Goal: Transaction & Acquisition: Purchase product/service

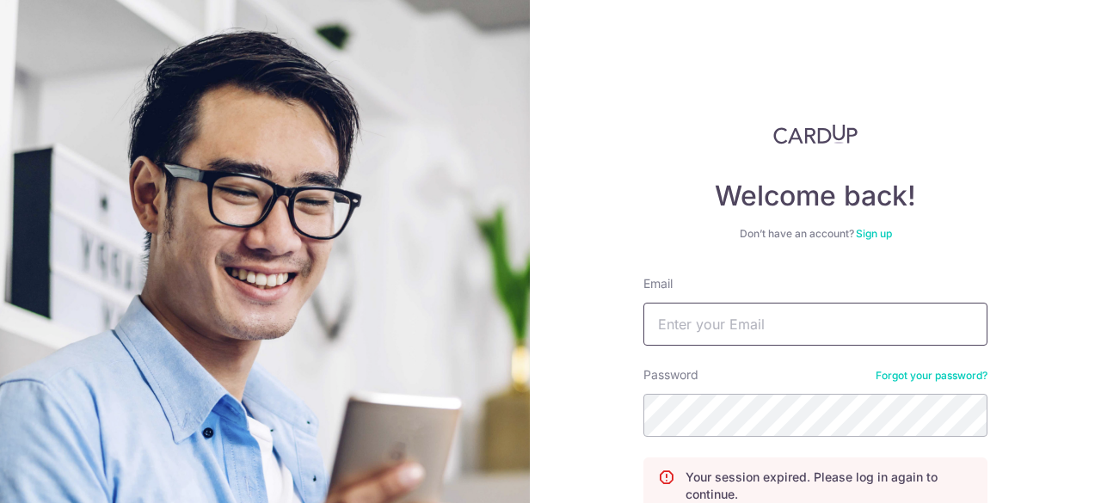
click at [728, 309] on input "Email" at bounding box center [815, 324] width 344 height 43
type input "[EMAIL_ADDRESS][DOMAIN_NAME]"
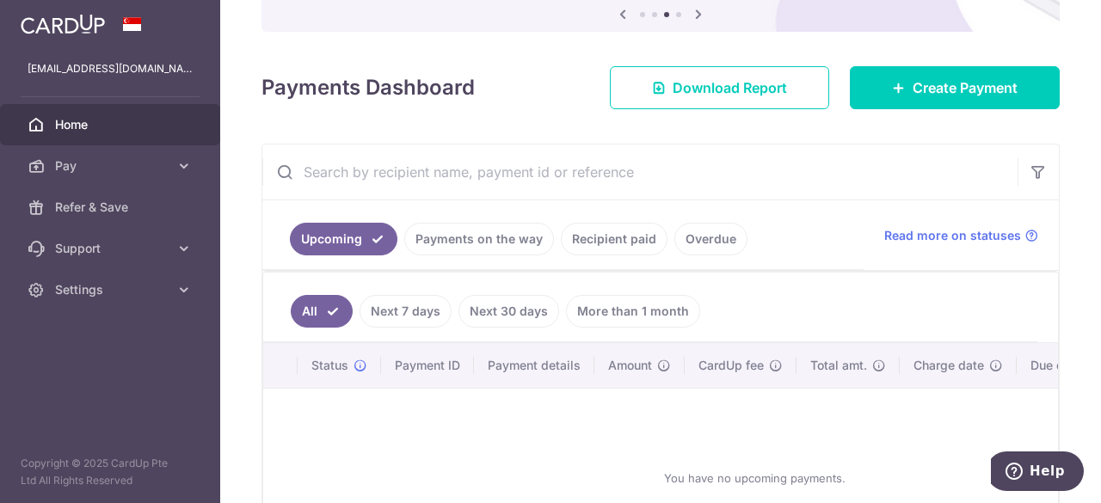
scroll to position [199, 0]
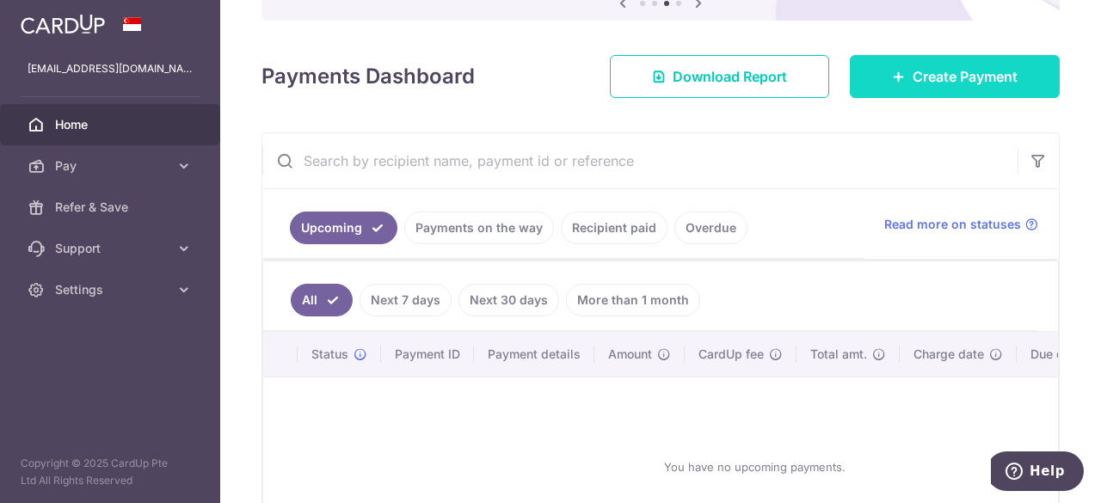
click at [900, 77] on link "Create Payment" at bounding box center [955, 76] width 210 height 43
click at [915, 71] on span "Create Payment" at bounding box center [964, 76] width 105 height 21
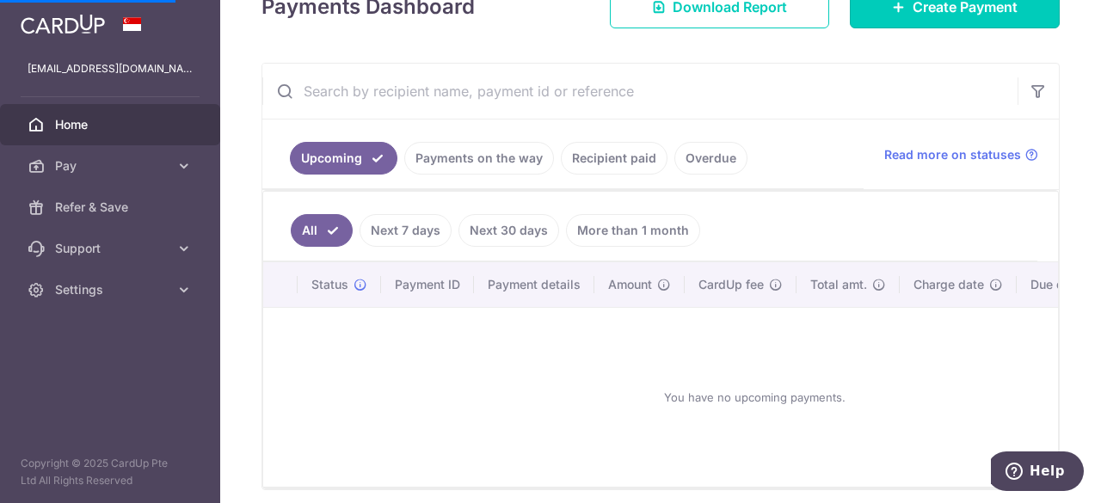
scroll to position [270, 0]
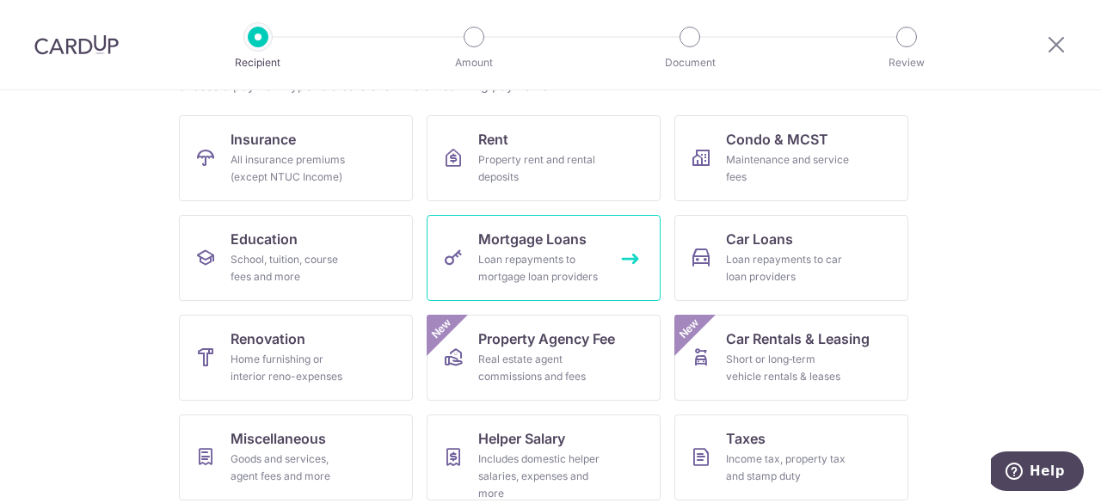
scroll to position [156, 0]
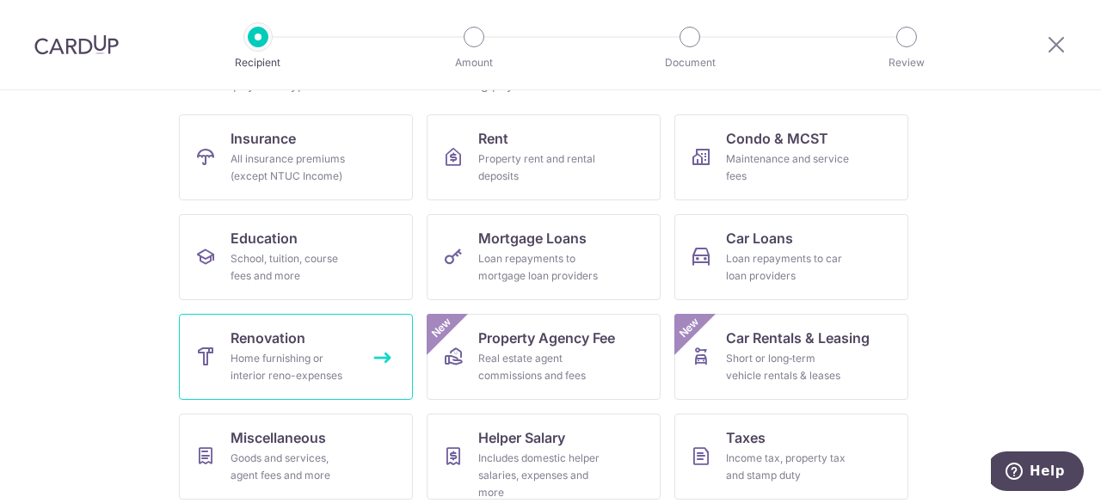
click at [318, 345] on link "Renovation Home furnishing or interior reno-expenses" at bounding box center [296, 357] width 234 height 86
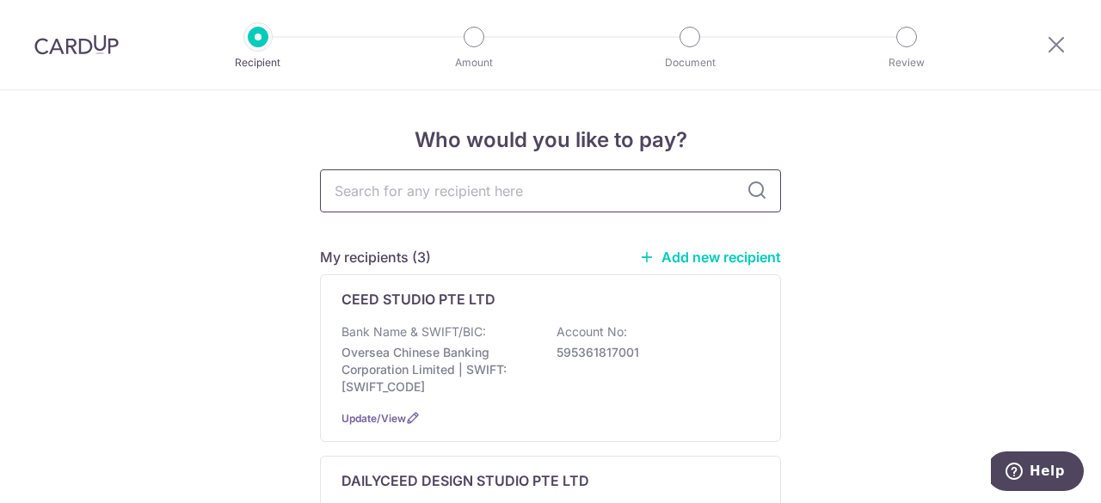
scroll to position [40, 0]
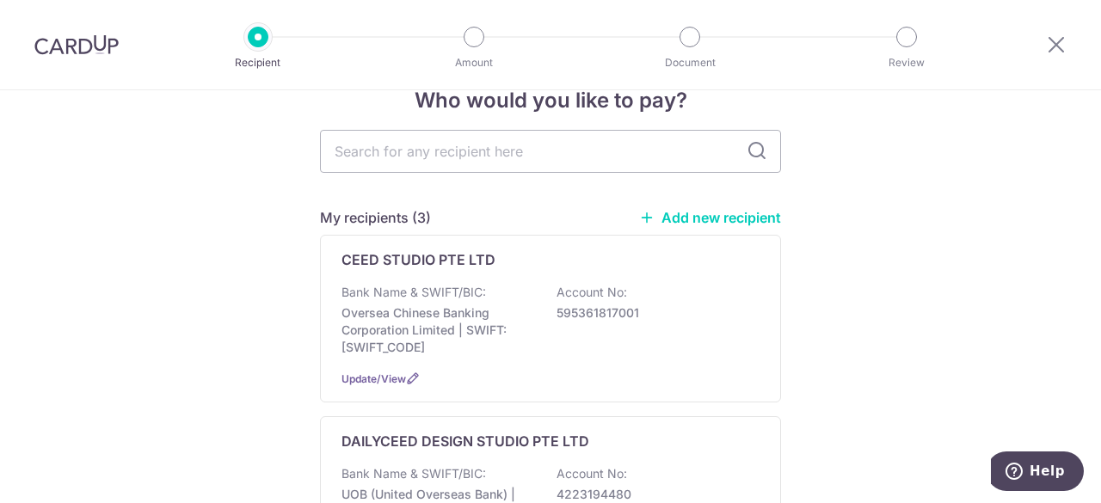
click at [696, 221] on link "Add new recipient" at bounding box center [710, 217] width 142 height 17
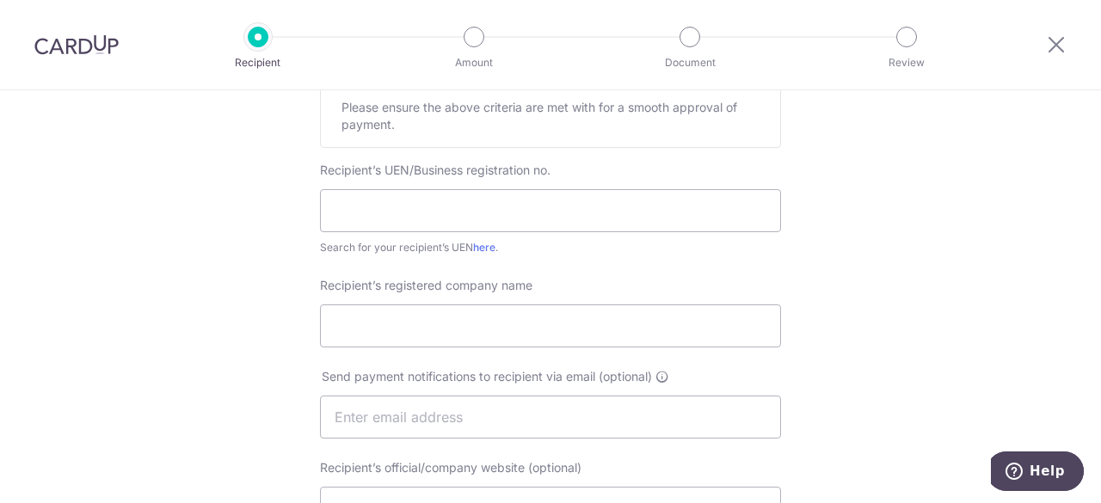
scroll to position [299, 0]
paste input "201604637M"
click at [509, 206] on input "201604637M" at bounding box center [550, 209] width 461 height 43
type input "201604637M"
click at [488, 319] on input "Recipient’s registered company name" at bounding box center [550, 325] width 461 height 43
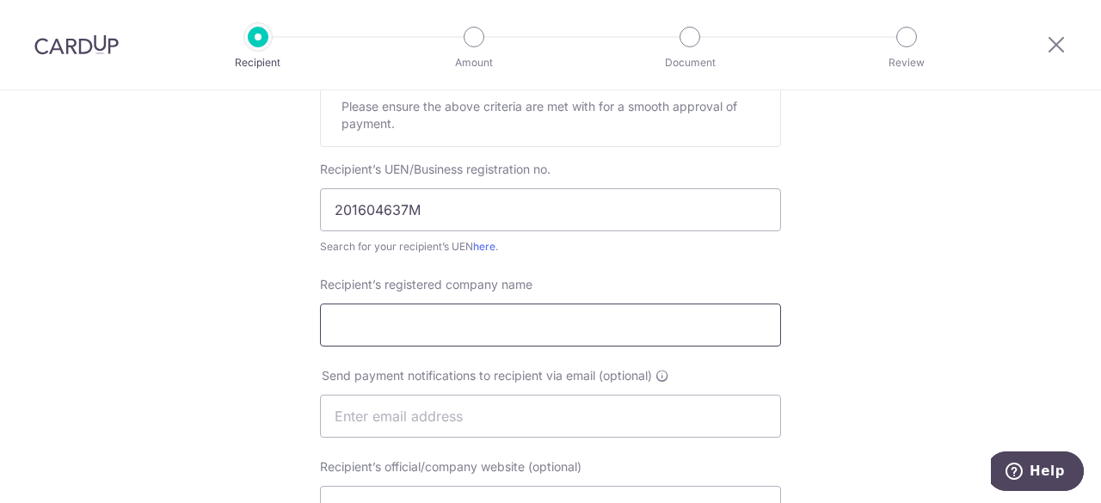
type input "UNIQOOL ENGINEERING & SERVICES PTE LTD"
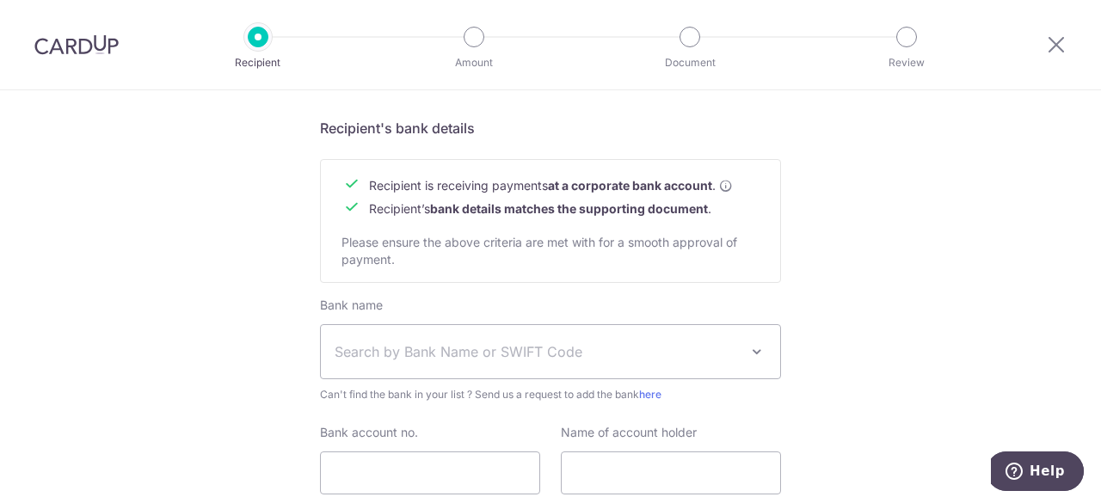
scroll to position [752, 0]
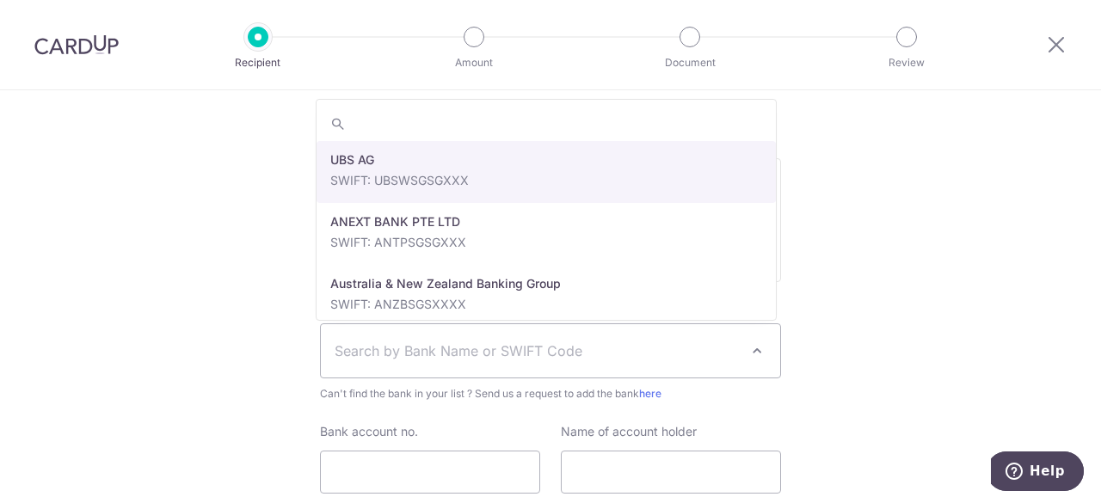
click at [627, 367] on span "Search by Bank Name or SWIFT Code" at bounding box center [550, 350] width 459 height 53
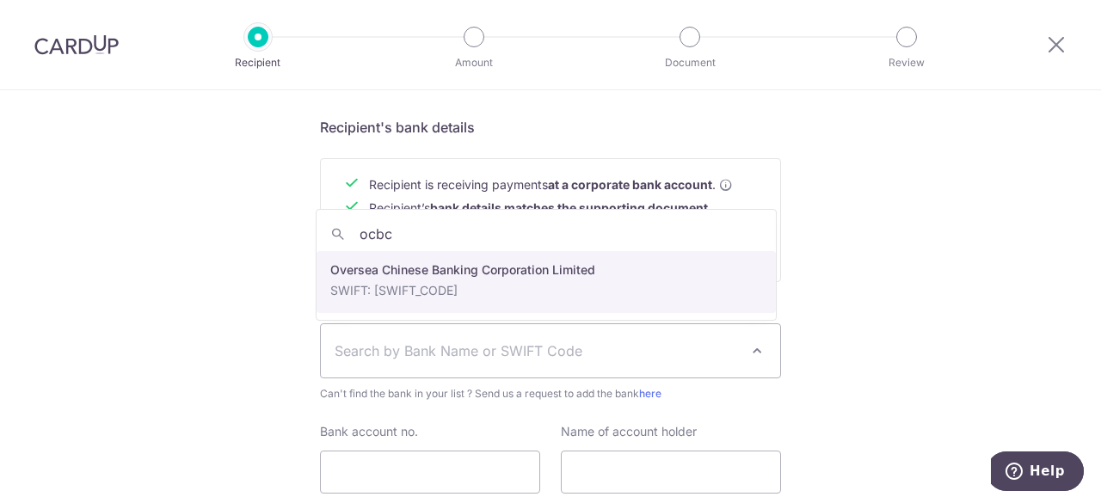
type input "ocbc"
select select "12"
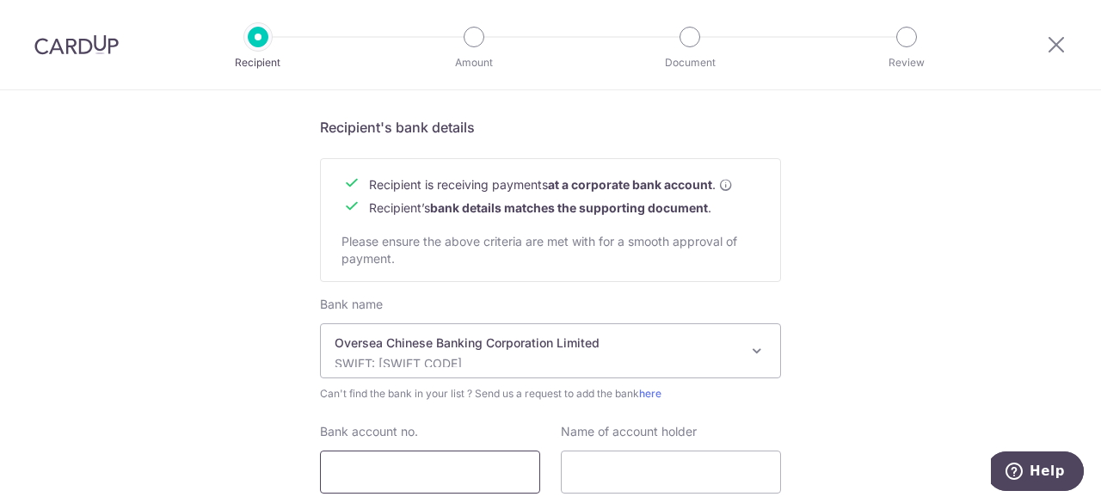
click at [423, 481] on input "Bank account no." at bounding box center [430, 472] width 220 height 43
paste input "588-127779-001"
click at [413, 470] on input "588-127779-001" at bounding box center [430, 472] width 220 height 43
type input "588127779001"
click at [586, 467] on input "text" at bounding box center [671, 472] width 220 height 43
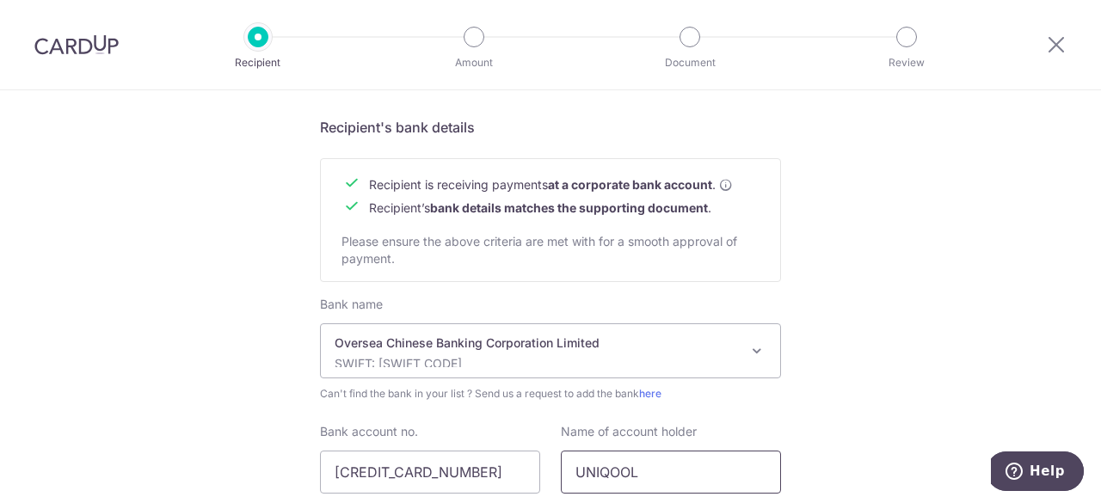
scroll to position [880, 0]
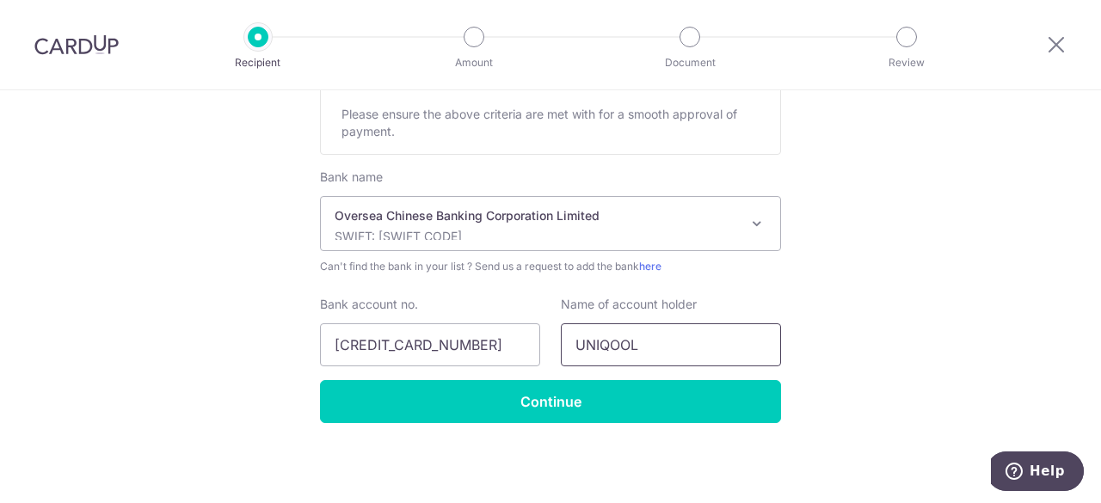
type input "UNIQOOL"
click at [451, 331] on input "588127779001" at bounding box center [430, 344] width 220 height 43
paste input "-127779-"
click at [451, 331] on input "588-127779-001" at bounding box center [430, 344] width 220 height 43
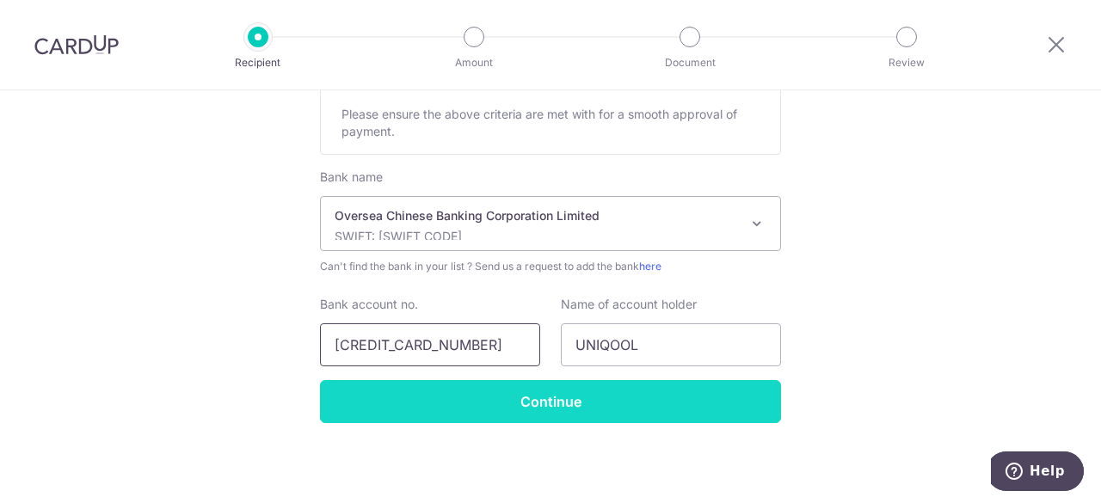
type input "588-127779-001"
click at [509, 409] on input "Continue" at bounding box center [550, 401] width 461 height 43
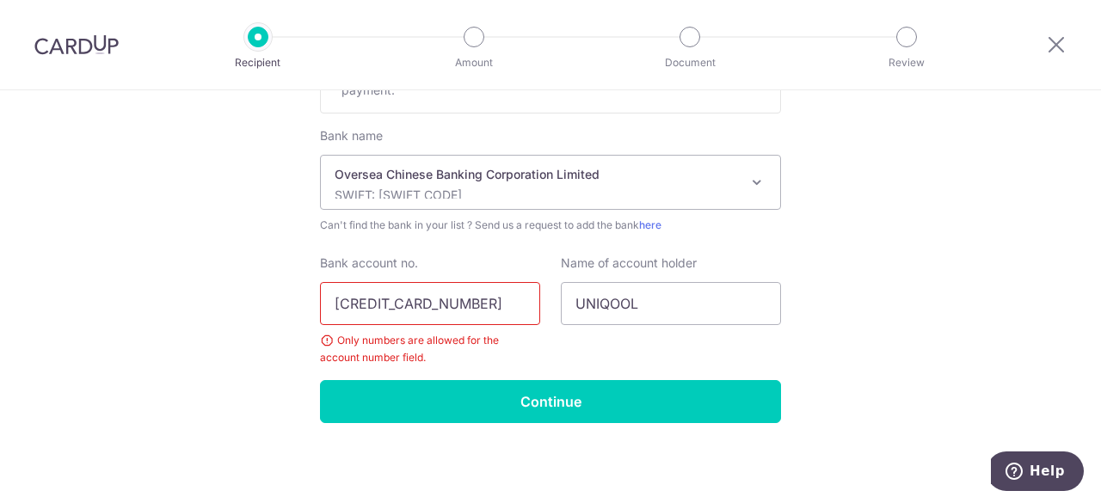
click at [360, 302] on input "588-127779-001" at bounding box center [430, 303] width 220 height 43
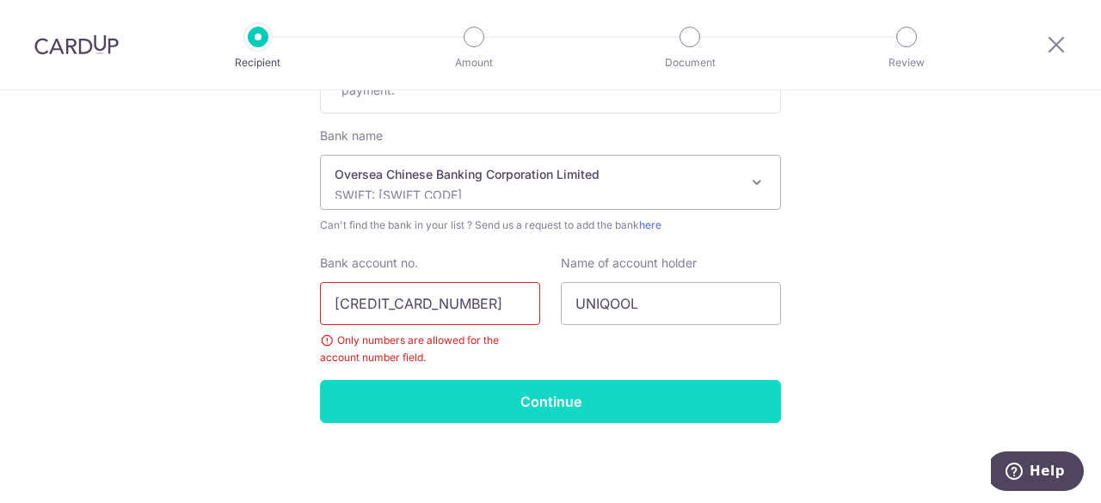
type input "588127779001"
click at [470, 418] on input "Continue" at bounding box center [550, 401] width 461 height 43
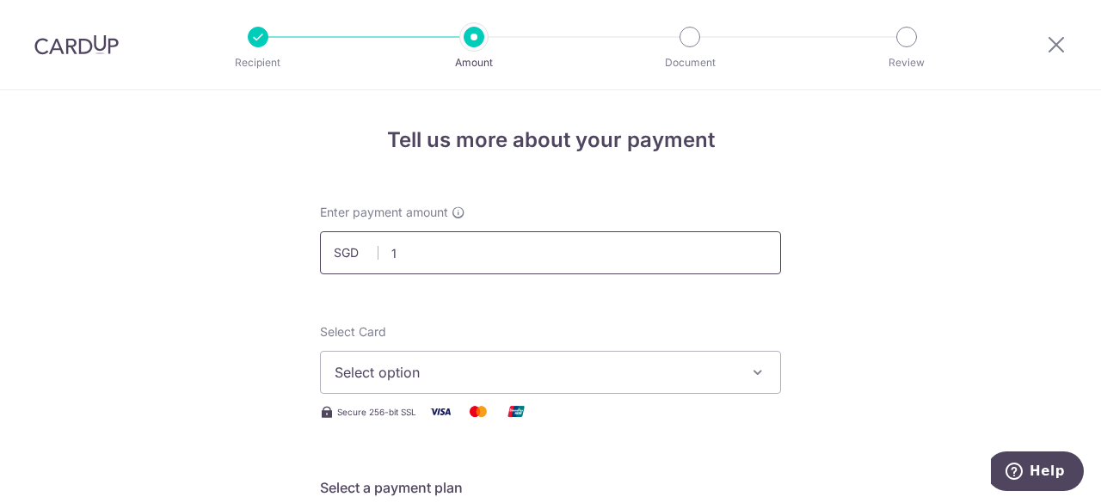
click at [502, 231] on input "1" at bounding box center [550, 252] width 461 height 43
type input "1,186.00"
click at [608, 370] on span "Select option" at bounding box center [534, 372] width 401 height 21
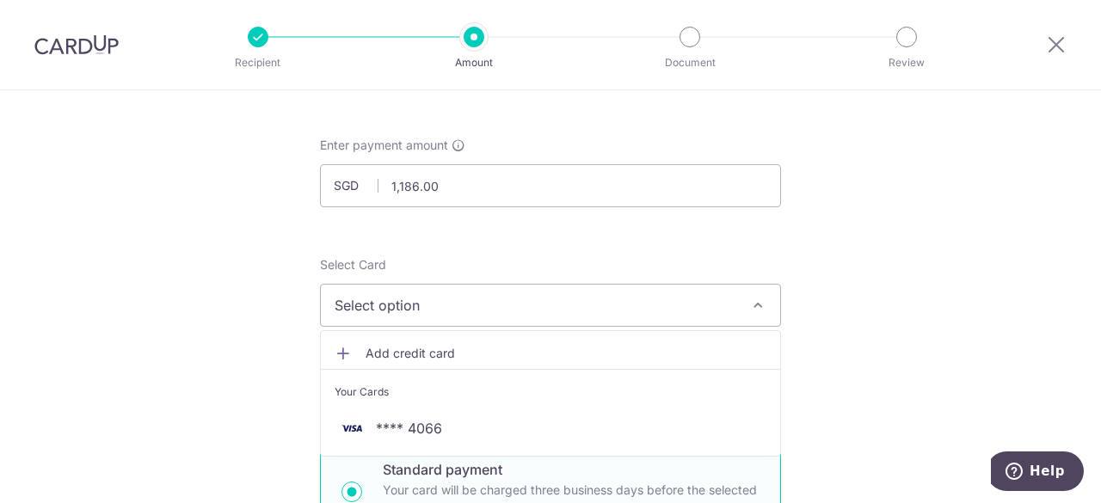
scroll to position [71, 0]
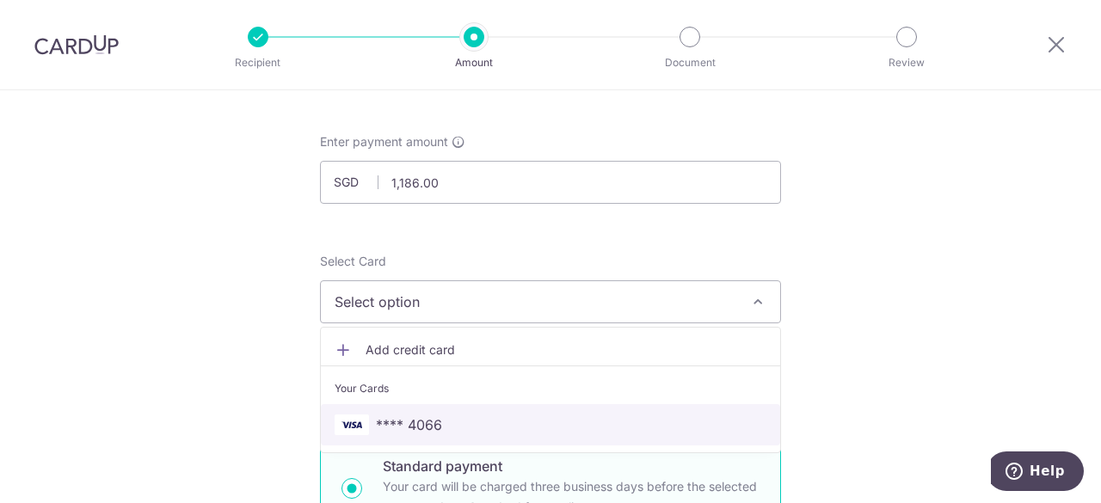
click at [549, 418] on span "**** 4066" at bounding box center [550, 424] width 432 height 21
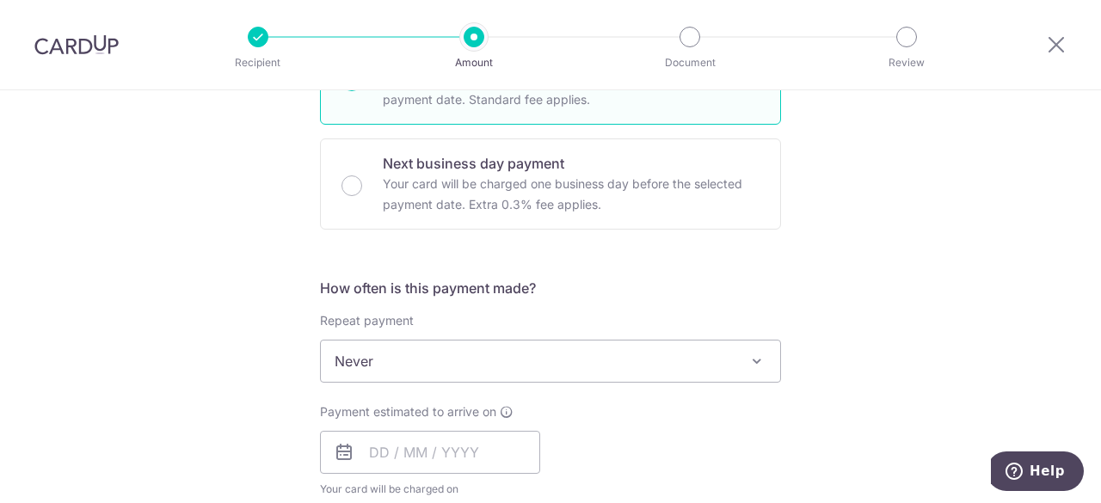
scroll to position [487, 0]
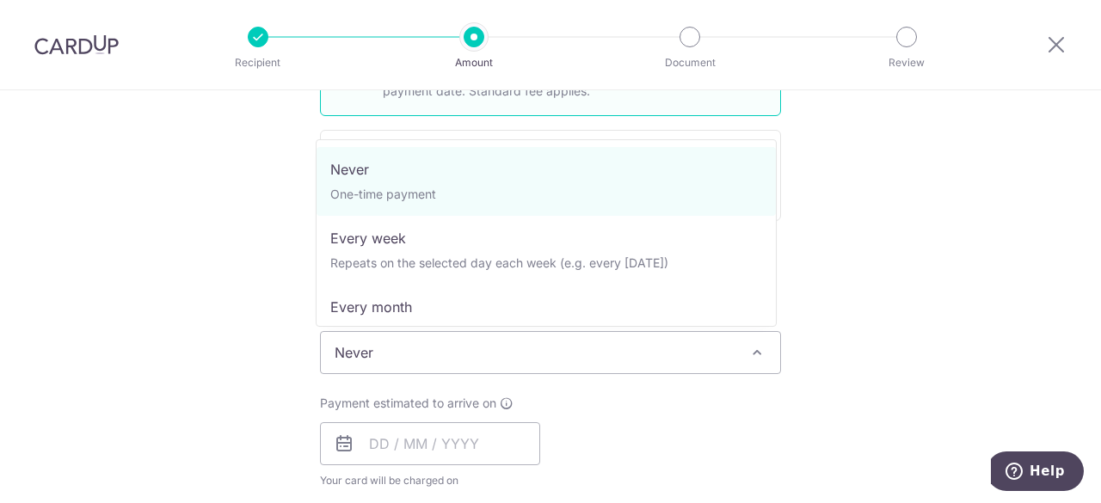
click at [455, 352] on span "Never" at bounding box center [550, 352] width 459 height 41
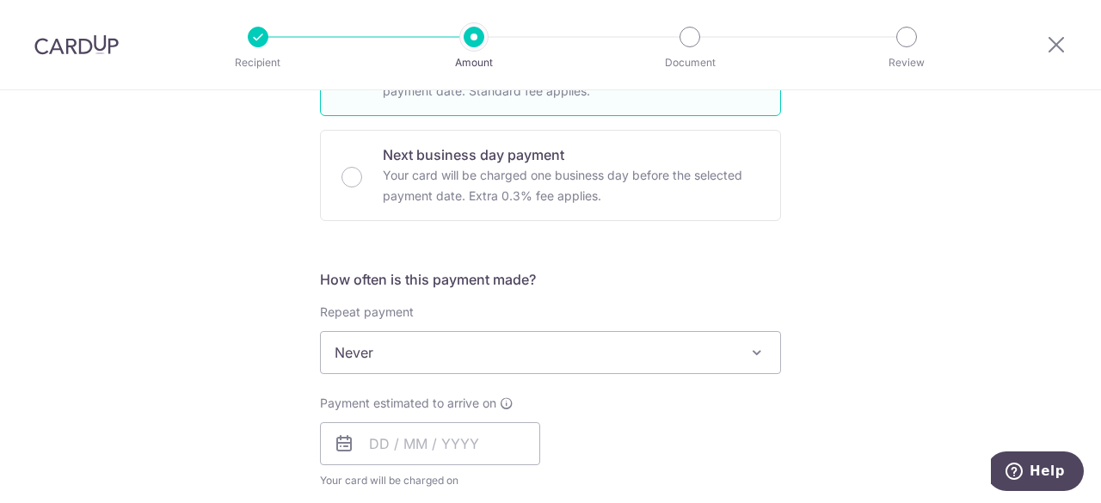
click at [537, 440] on div "Payment estimated to arrive on Your card will be charged on for the first payme…" at bounding box center [430, 442] width 241 height 95
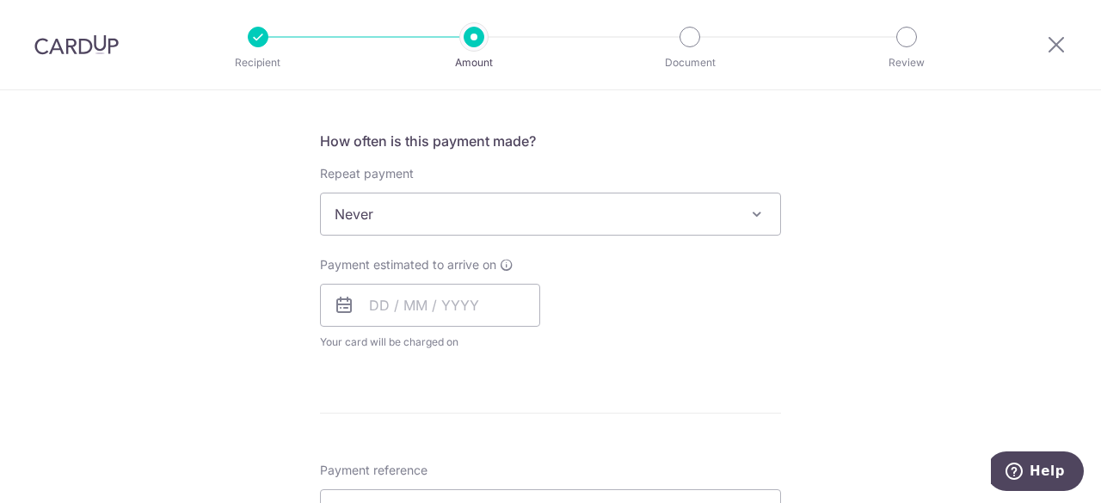
scroll to position [625, 0]
click at [473, 312] on input "text" at bounding box center [430, 305] width 220 height 43
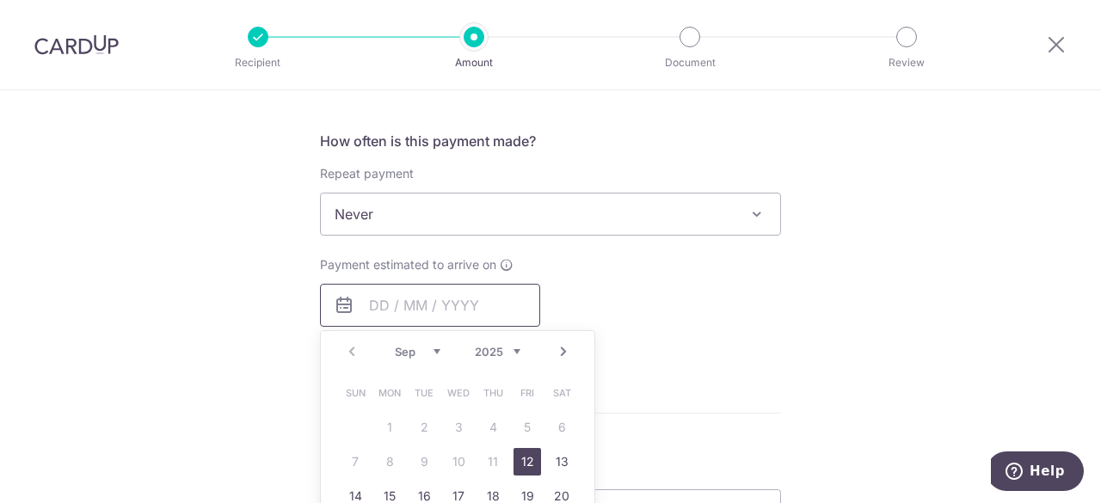
scroll to position [744, 0]
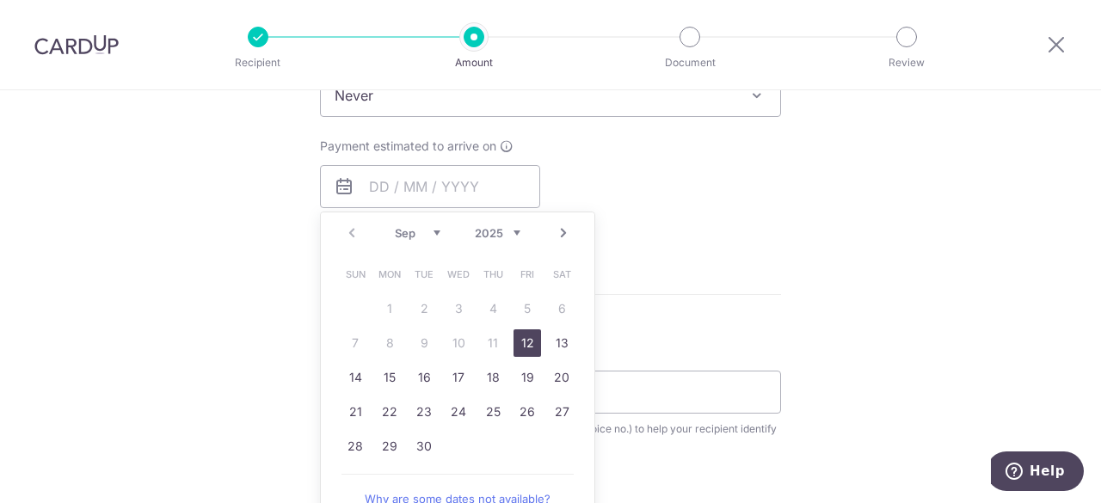
click at [525, 352] on link "12" at bounding box center [527, 343] width 28 height 28
type input "12/09/2025"
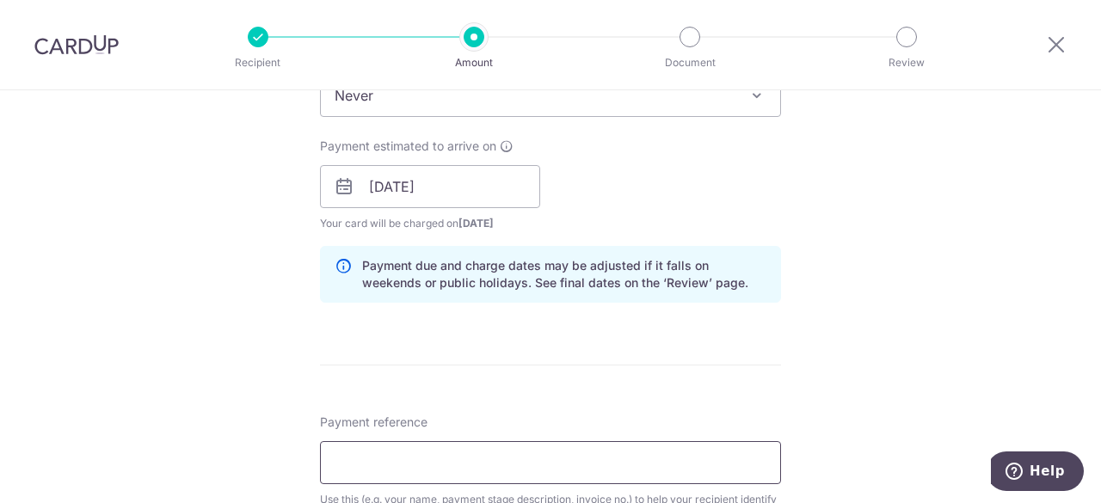
click at [485, 466] on input "Payment reference" at bounding box center [550, 462] width 461 height 43
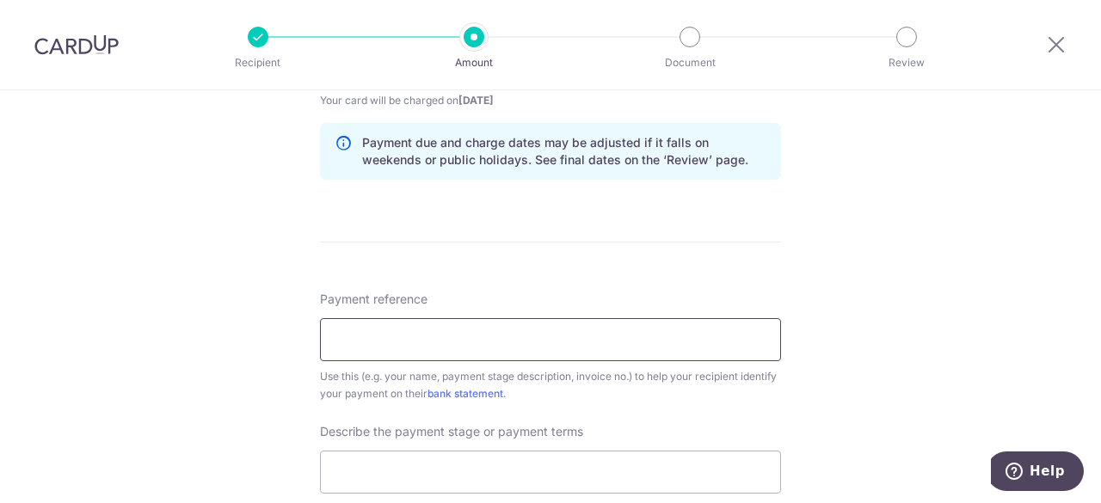
scroll to position [869, 0]
paste input "25-0925035"
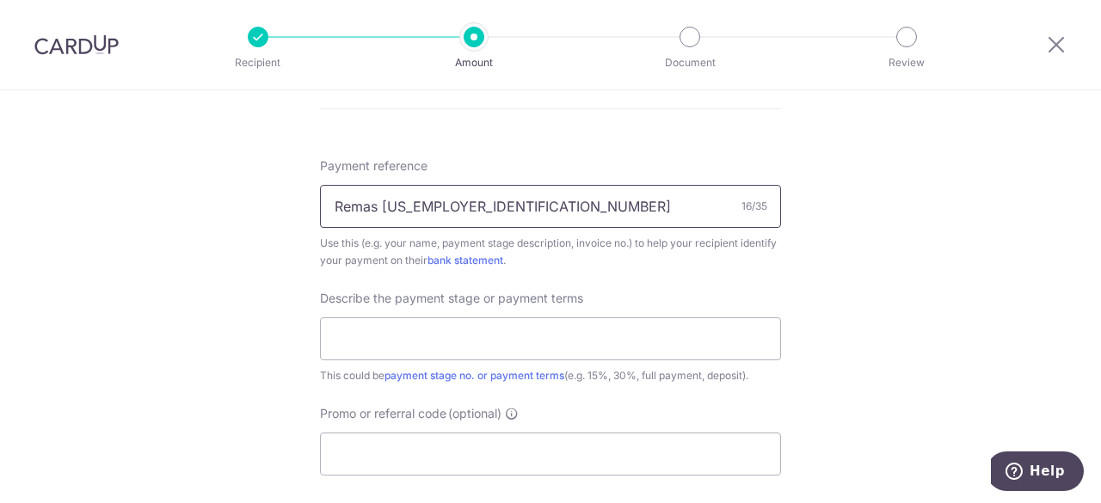
scroll to position [999, 0]
type input "Remas 25-0925035"
click at [493, 344] on input "text" at bounding box center [550, 339] width 461 height 43
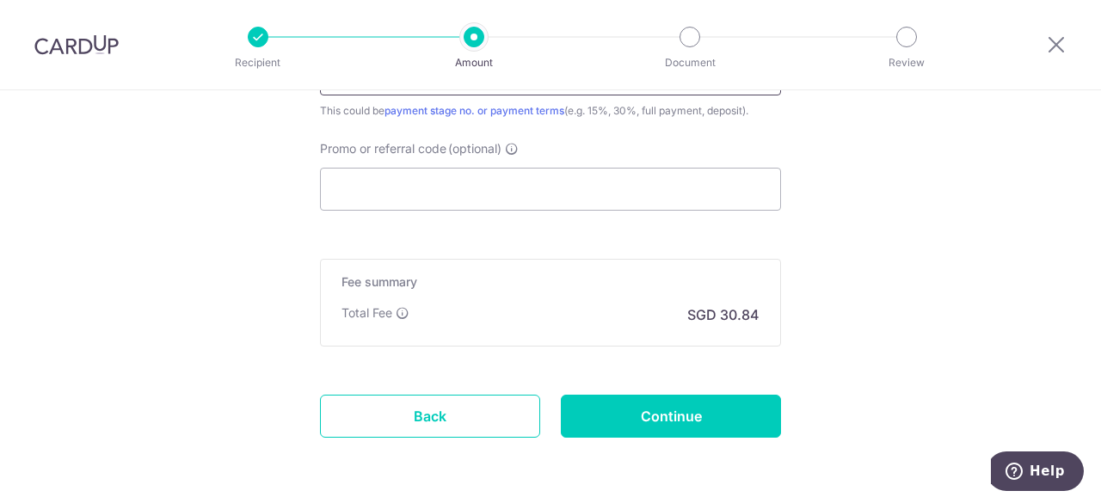
scroll to position [1276, 0]
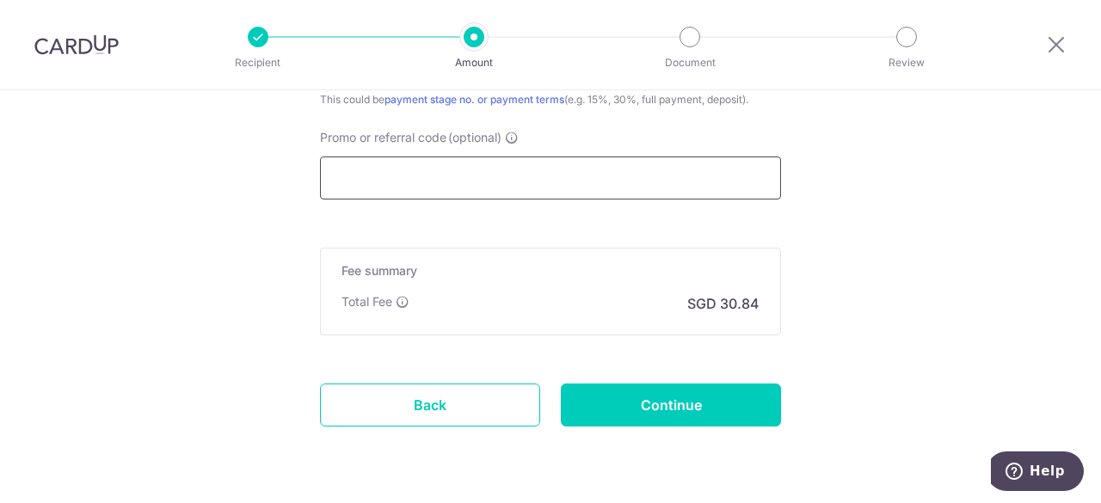
type input "Grohe Full Payment"
click at [602, 179] on input "Promo or referral code (optional)" at bounding box center [550, 177] width 461 height 43
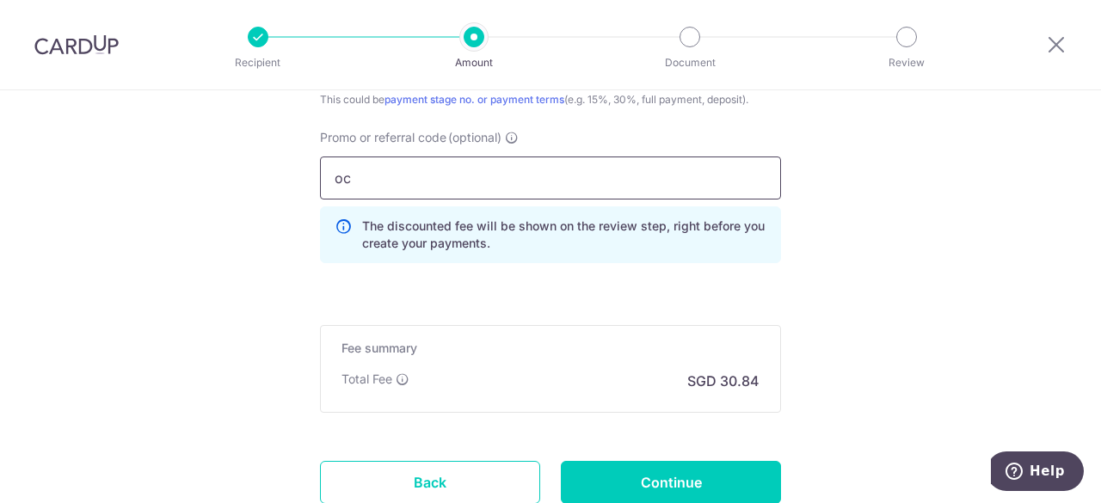
type input "o"
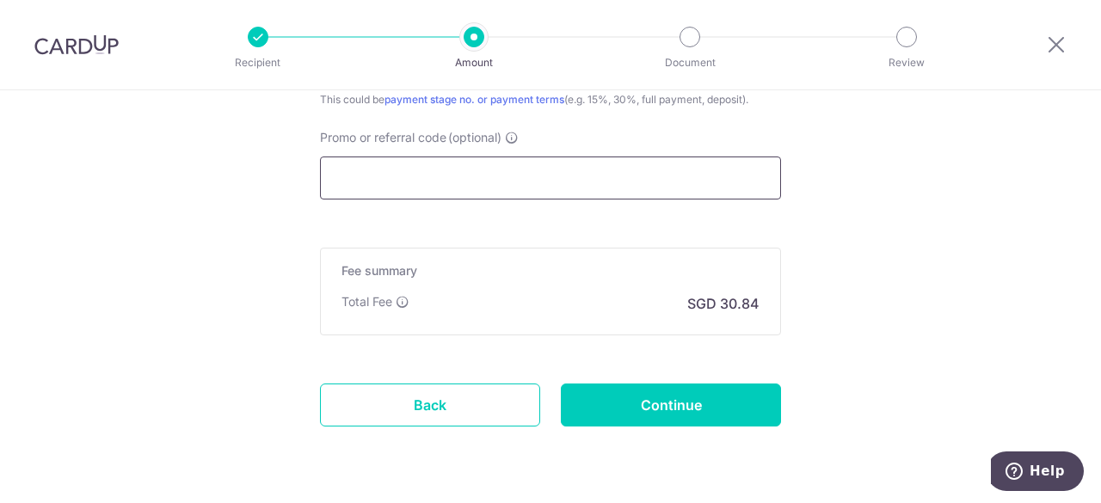
paste input "OCBC90NV"
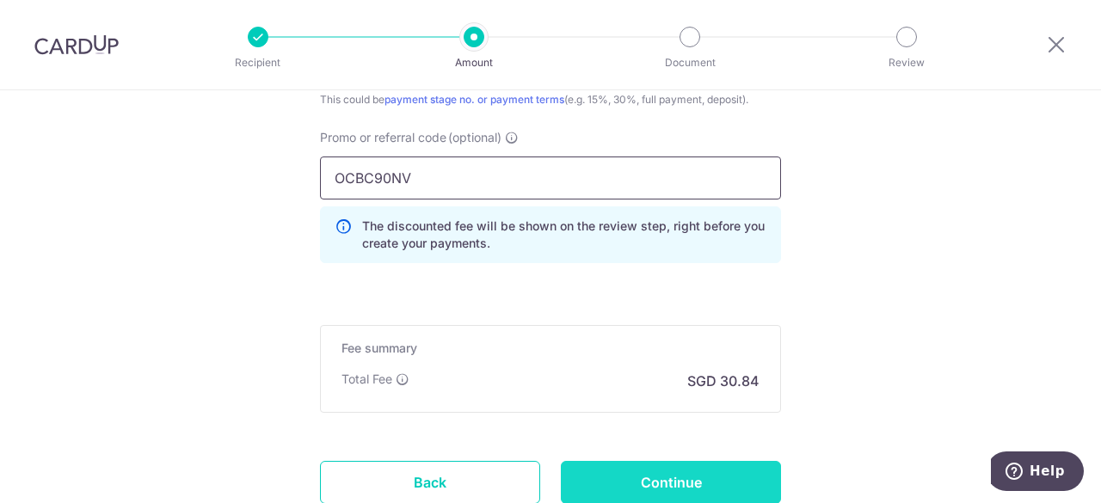
type input "OCBC90NV"
click at [653, 473] on input "Continue" at bounding box center [671, 482] width 220 height 43
type input "Create Schedule"
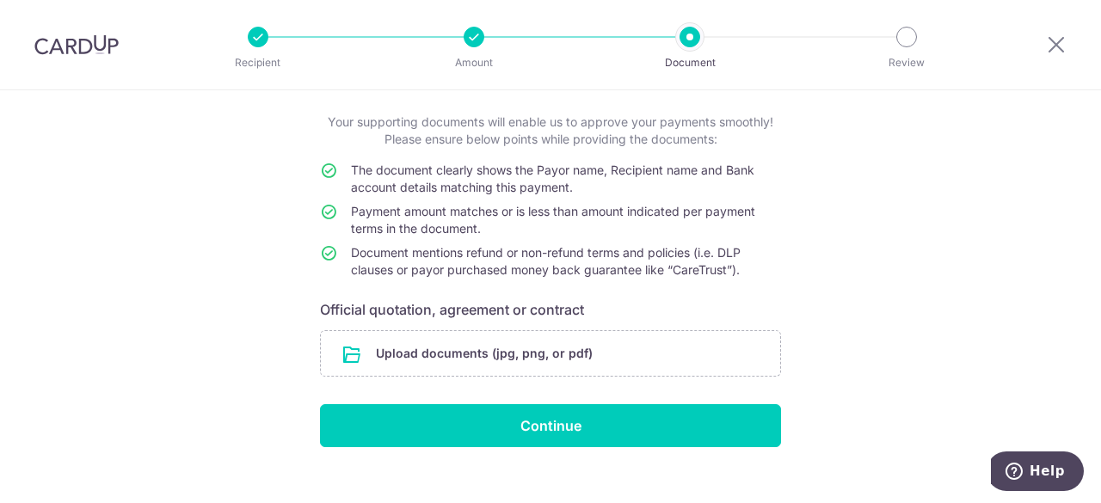
scroll to position [114, 0]
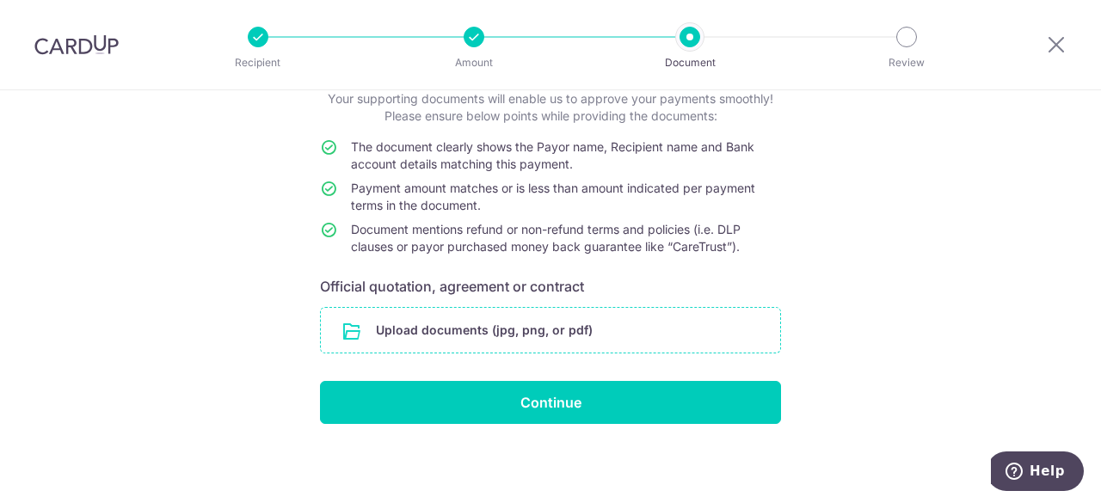
click at [545, 332] on input "file" at bounding box center [550, 330] width 459 height 45
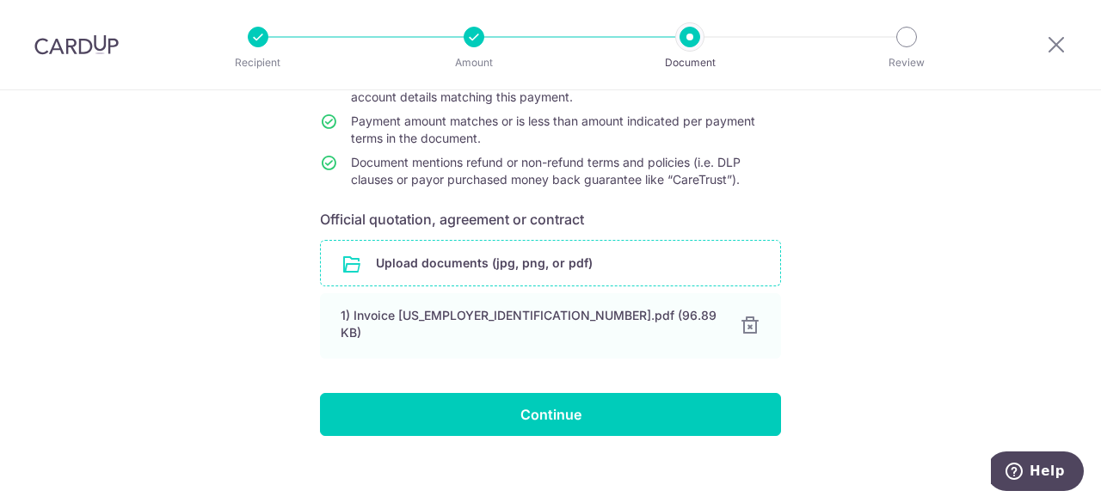
scroll to position [184, 0]
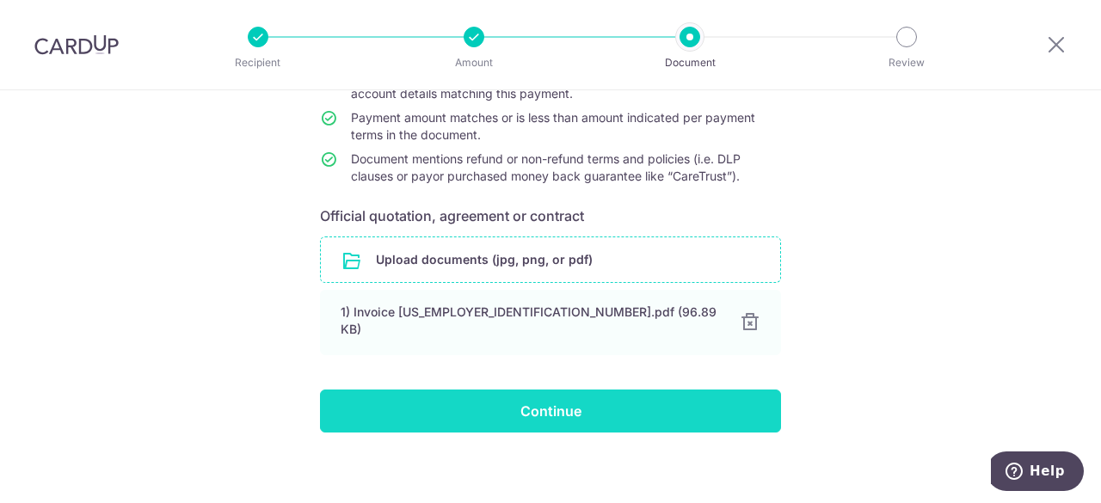
click at [659, 390] on input "Continue" at bounding box center [550, 411] width 461 height 43
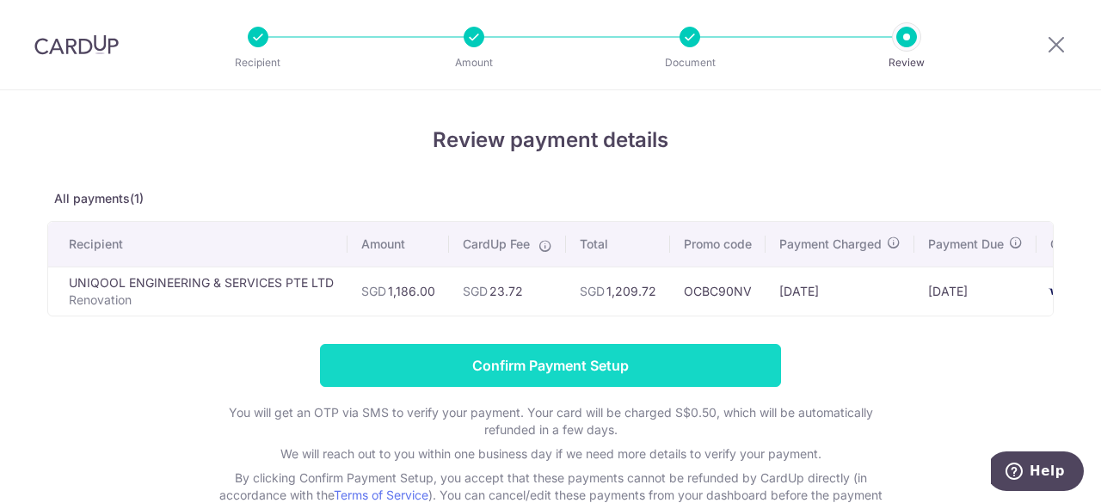
click at [629, 360] on input "Confirm Payment Setup" at bounding box center [550, 365] width 461 height 43
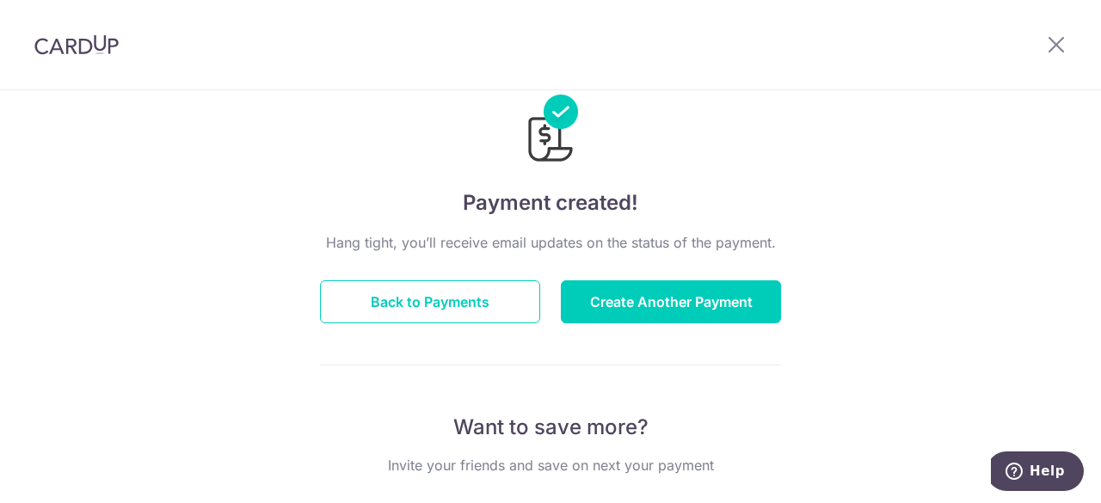
scroll to position [41, 0]
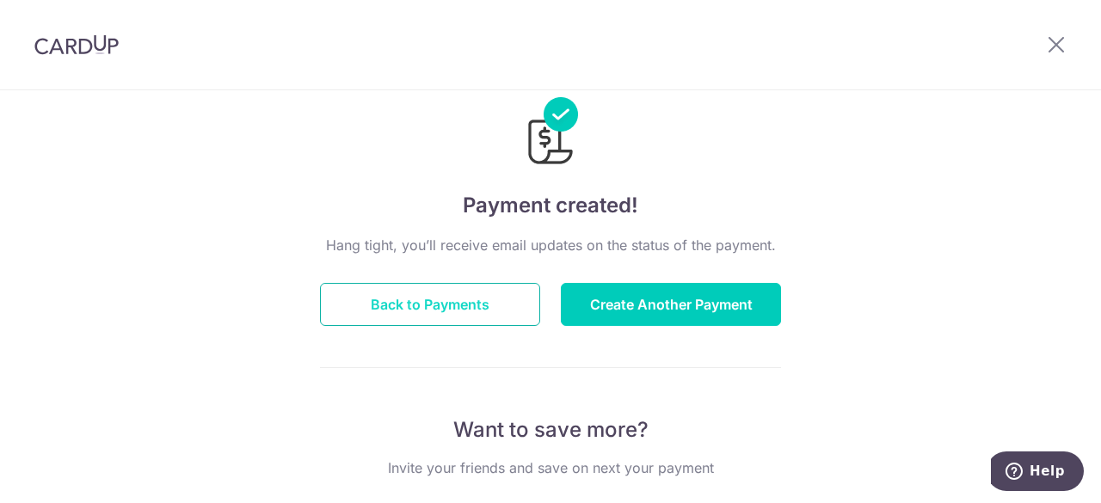
click at [466, 298] on button "Back to Payments" at bounding box center [430, 304] width 220 height 43
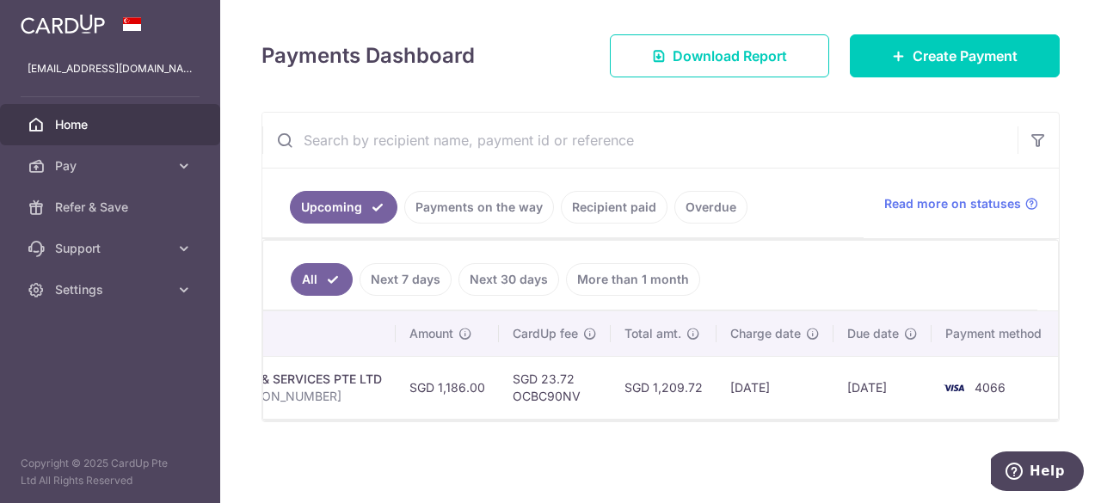
scroll to position [0, 500]
